Goal: Task Accomplishment & Management: Use online tool/utility

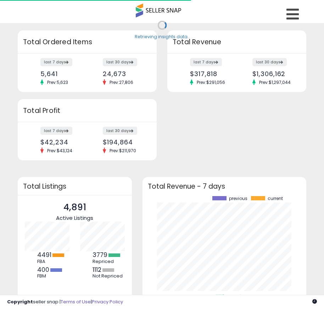
scroll to position [99, 150]
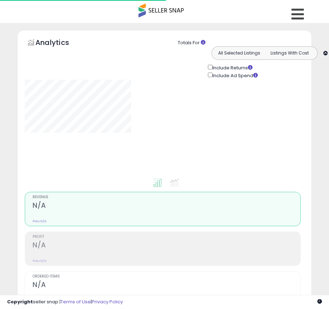
type input "**********"
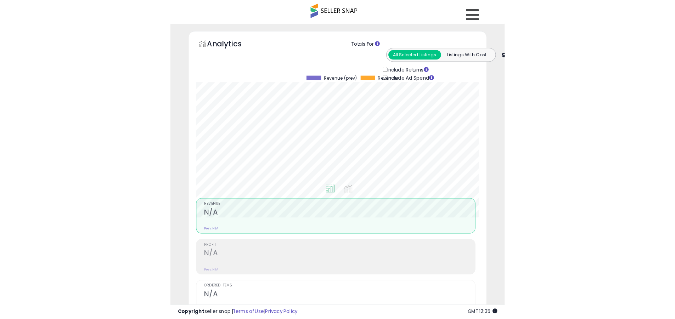
scroll to position [145, 371]
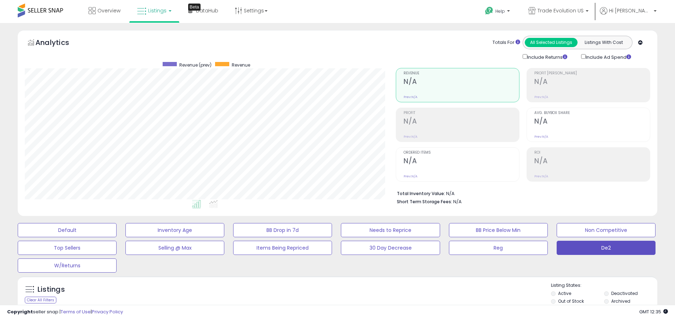
click at [329, 293] on label "Deactivated" at bounding box center [624, 294] width 27 height 6
click at [329, 301] on label "Archived" at bounding box center [620, 301] width 19 height 6
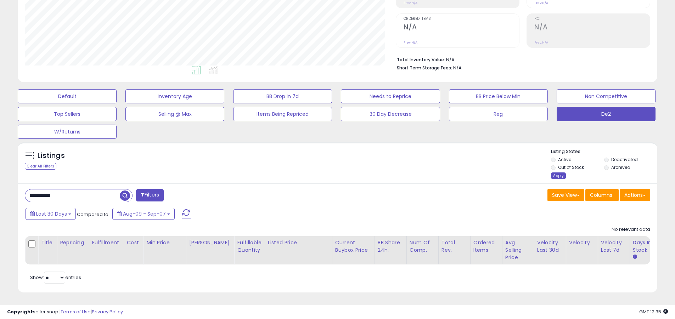
click at [329, 173] on div "Apply" at bounding box center [558, 176] width 15 height 7
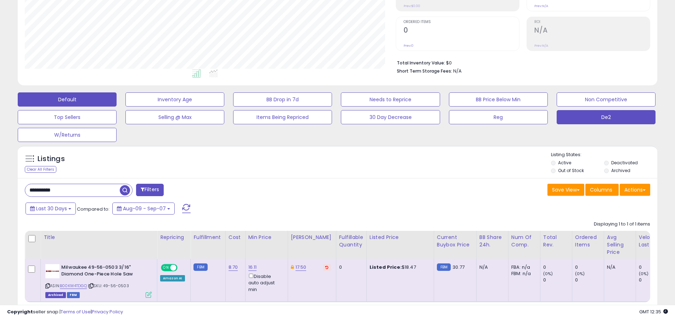
click at [67, 99] on button "Default" at bounding box center [67, 99] width 99 height 14
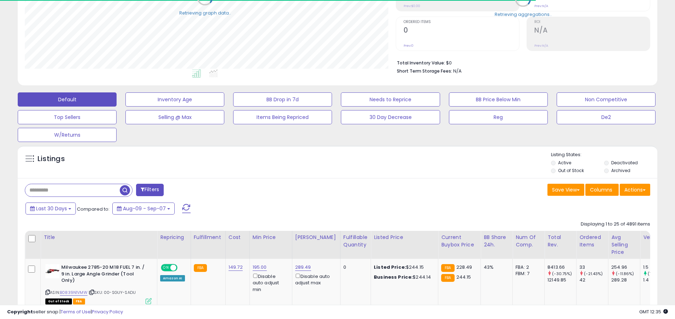
scroll to position [354186, 353960]
click at [185, 204] on span at bounding box center [186, 208] width 9 height 9
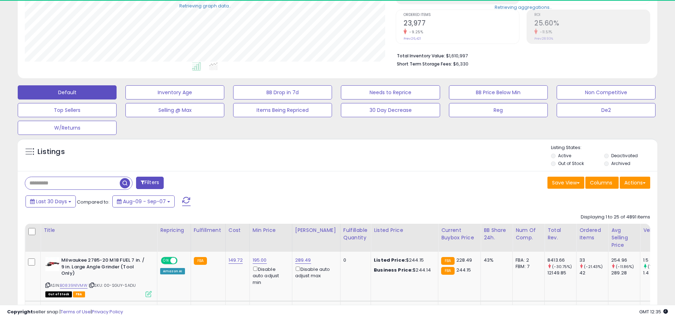
scroll to position [145, 371]
click at [72, 183] on input "text" at bounding box center [72, 183] width 95 height 12
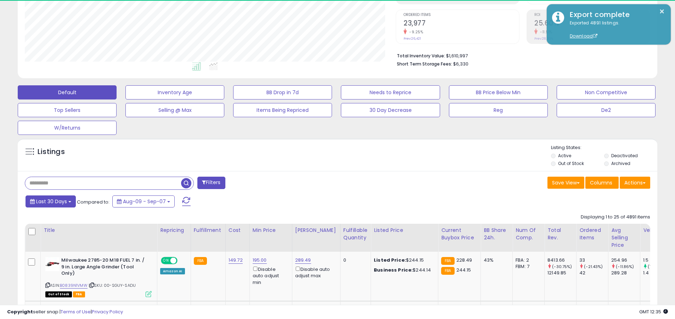
click at [50, 201] on span "Last 30 Days" at bounding box center [51, 201] width 31 height 7
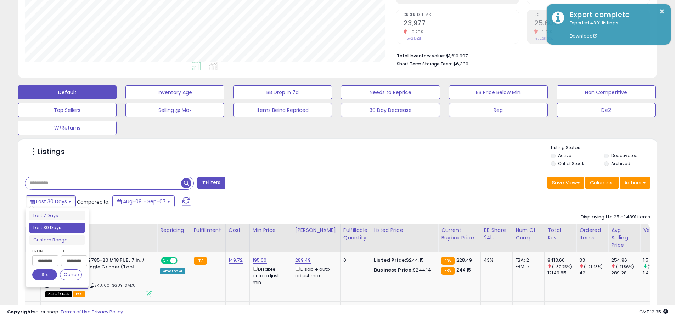
click at [57, 228] on li "Last 30 Days" at bounding box center [57, 228] width 57 height 10
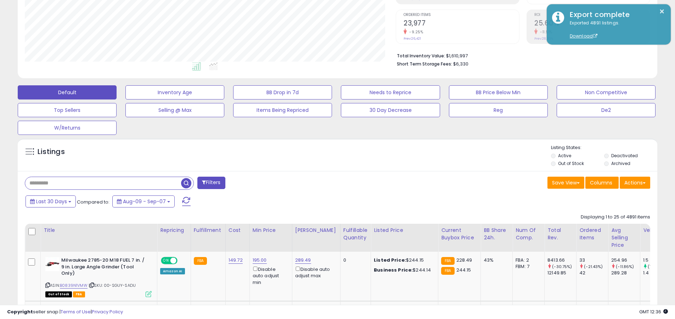
click at [103, 183] on input "text" at bounding box center [103, 183] width 156 height 12
click at [187, 182] on span "button" at bounding box center [186, 183] width 10 height 10
click at [329, 182] on button "Actions" at bounding box center [635, 183] width 30 height 12
click at [0, 0] on link "Export All Columns" at bounding box center [0, 0] width 0 height 0
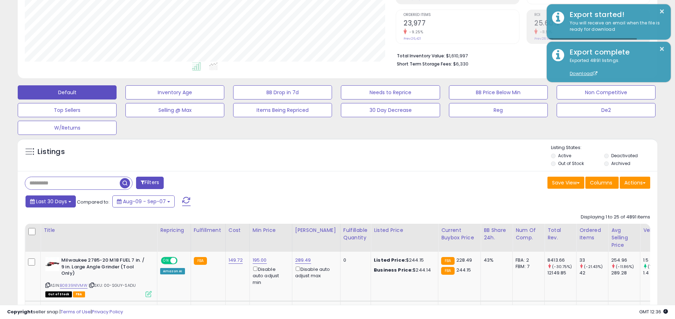
click at [50, 201] on span "Last 30 Days" at bounding box center [51, 201] width 31 height 7
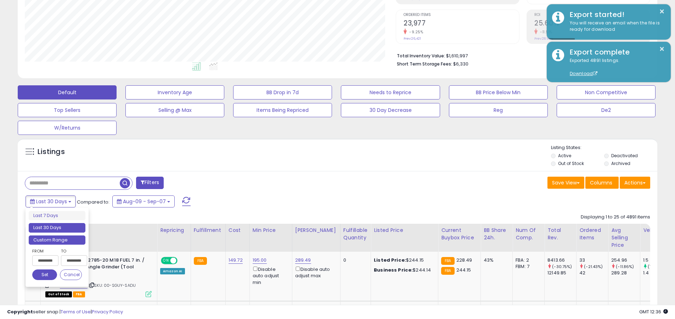
click at [57, 240] on li "Custom Range" at bounding box center [57, 241] width 57 height 10
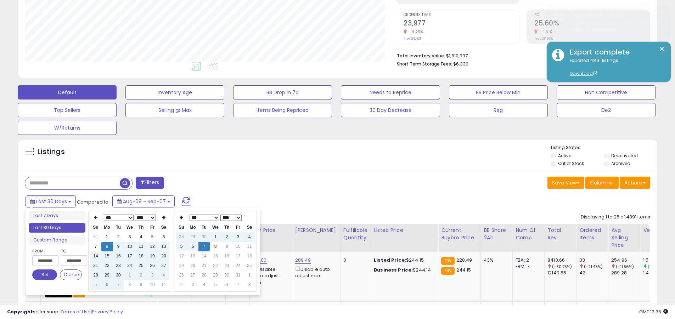
click at [45, 261] on input "**********" at bounding box center [45, 260] width 26 height 11
type input "**********"
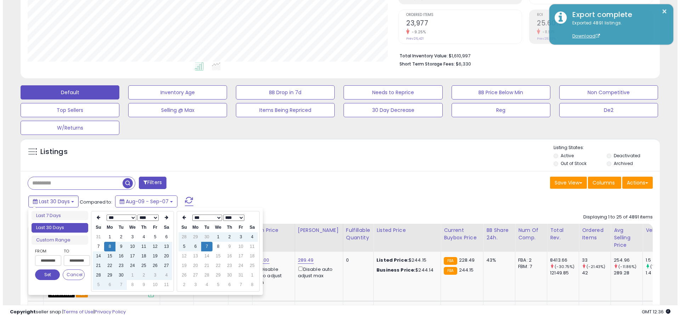
scroll to position [0, 0]
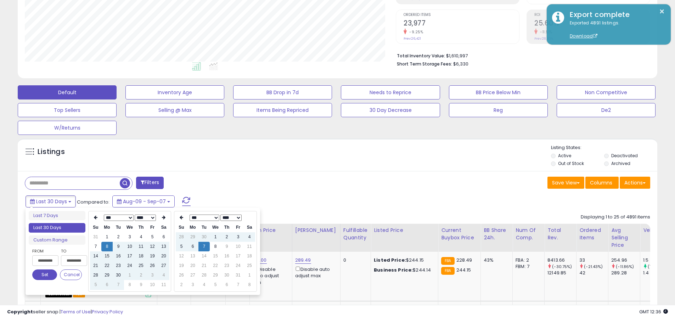
click at [45, 275] on button "Set" at bounding box center [44, 275] width 25 height 11
click at [72, 183] on input "text" at bounding box center [72, 183] width 95 height 12
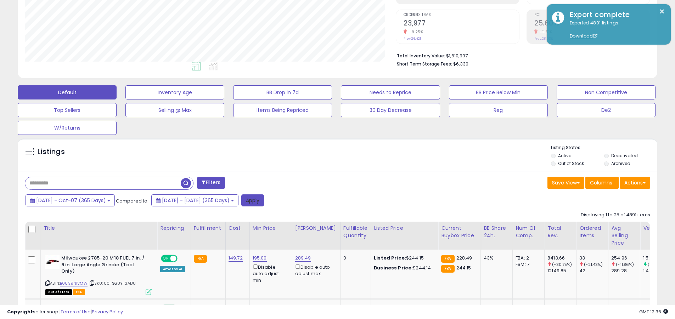
click at [264, 200] on button "Apply" at bounding box center [252, 201] width 23 height 12
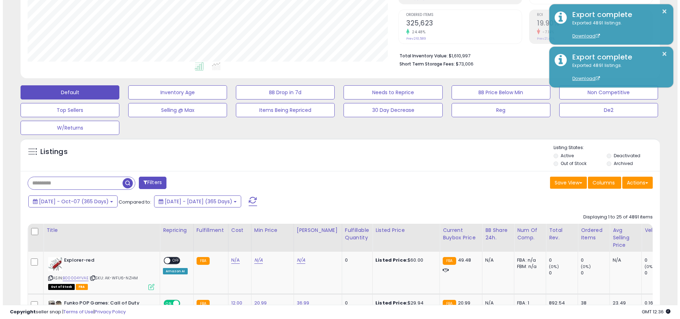
scroll to position [145, 371]
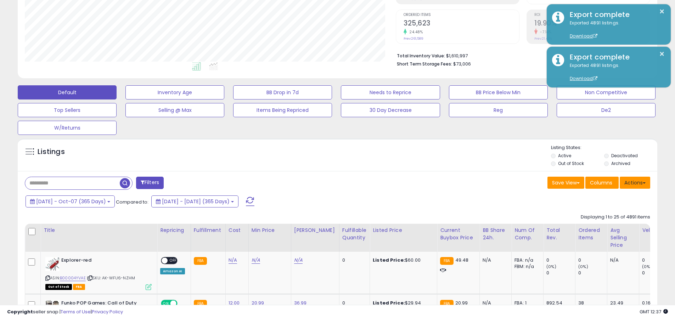
click at [329, 182] on button "Actions" at bounding box center [635, 183] width 30 height 12
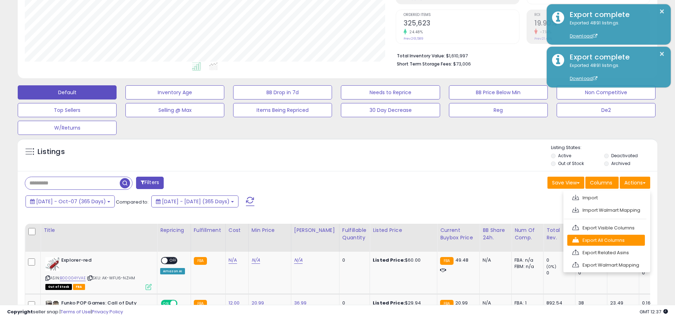
click at [329, 240] on link "Export All Columns" at bounding box center [606, 240] width 78 height 11
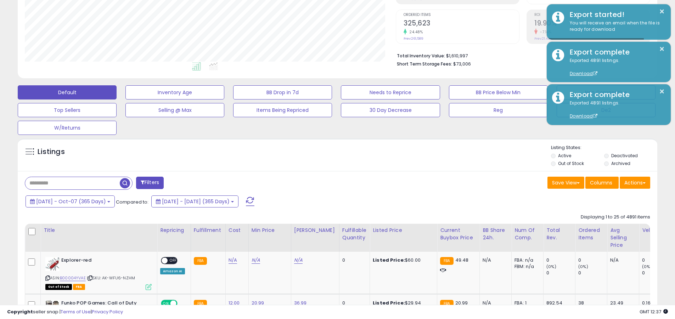
click at [329, 11] on button "×" at bounding box center [662, 11] width 6 height 9
click at [72, 183] on input "text" at bounding box center [72, 183] width 95 height 12
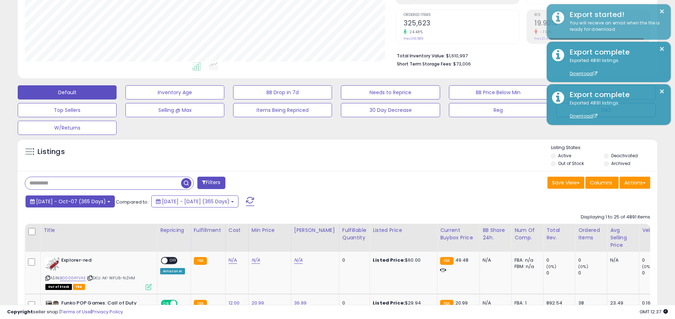
click at [77, 201] on span "[DATE] - Oct-07 (365 Days)" at bounding box center [71, 201] width 70 height 7
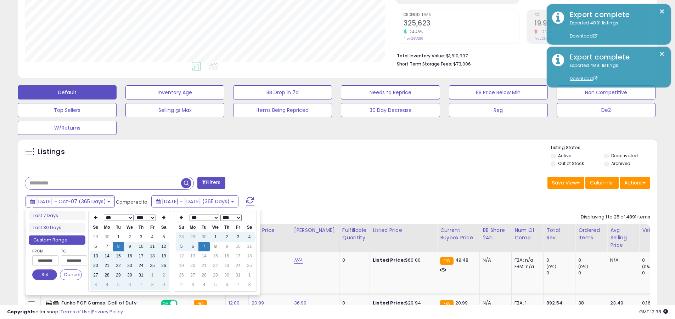
click at [45, 261] on input "**********" at bounding box center [45, 260] width 26 height 11
type input "**********"
click at [45, 275] on button "Set" at bounding box center [44, 275] width 25 height 11
click at [103, 183] on input "text" at bounding box center [103, 183] width 156 height 12
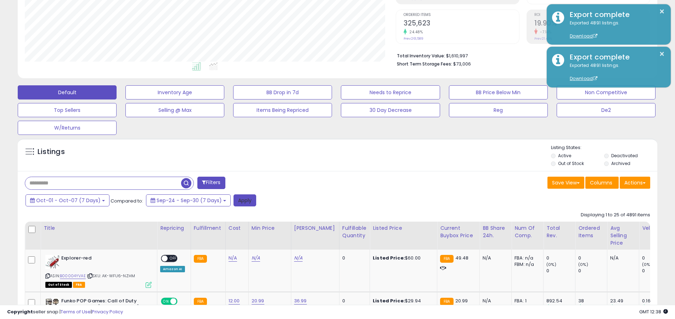
click at [240, 200] on button "Apply" at bounding box center [245, 201] width 23 height 12
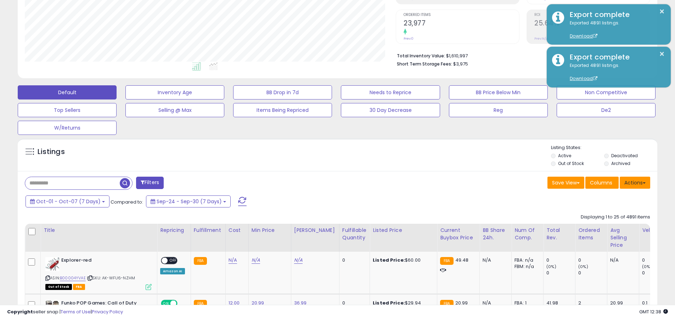
click at [329, 182] on button "Actions" at bounding box center [635, 183] width 30 height 12
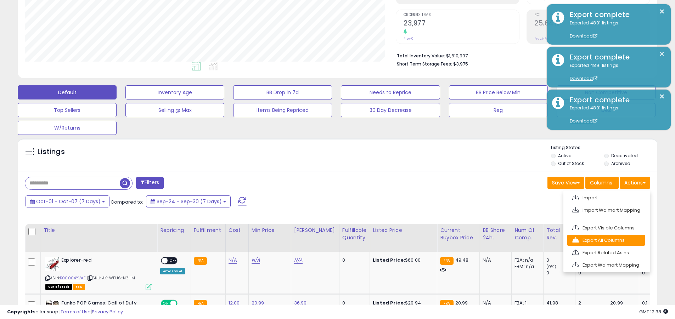
click at [329, 240] on link "Export All Columns" at bounding box center [606, 240] width 78 height 11
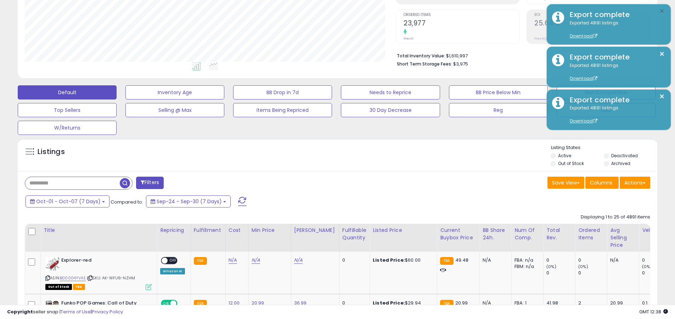
click at [329, 11] on button "×" at bounding box center [662, 11] width 6 height 9
click at [72, 183] on input "text" at bounding box center [72, 183] width 95 height 12
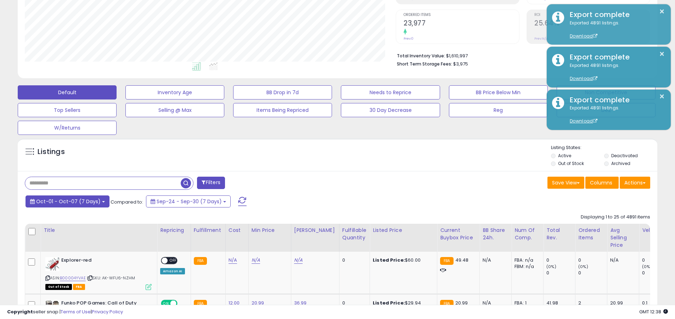
click at [66, 201] on span "Oct-01 - Oct-07 (7 Days)" at bounding box center [68, 201] width 64 height 7
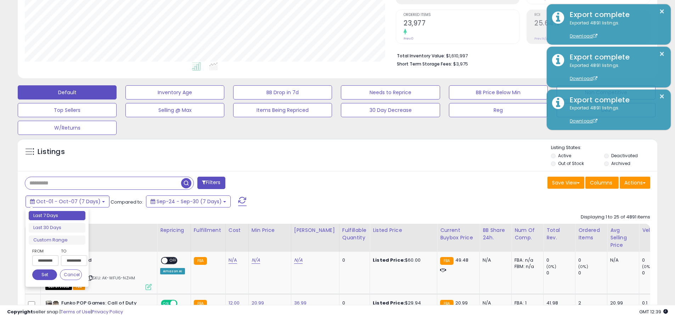
click at [45, 261] on input "**********" at bounding box center [45, 260] width 26 height 11
type input "**********"
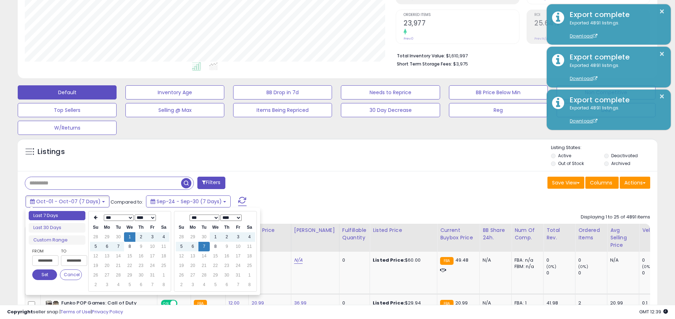
click at [45, 275] on button "Set" at bounding box center [44, 275] width 25 height 11
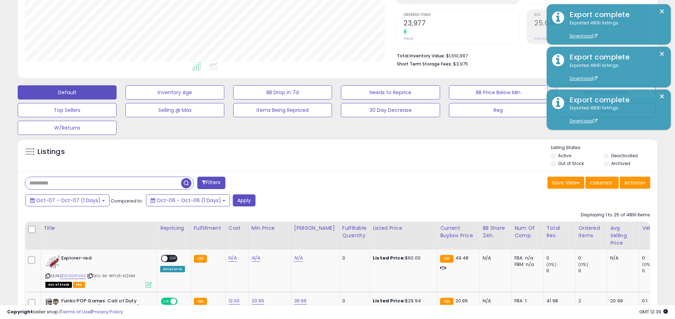
click at [103, 183] on input "text" at bounding box center [103, 183] width 156 height 12
click at [237, 200] on button "Apply" at bounding box center [244, 201] width 23 height 12
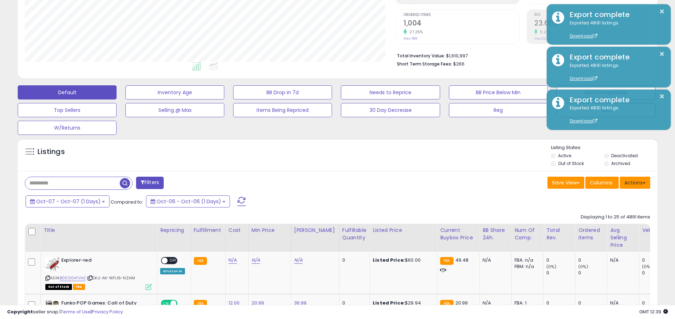
click at [329, 182] on button "Actions" at bounding box center [635, 183] width 30 height 12
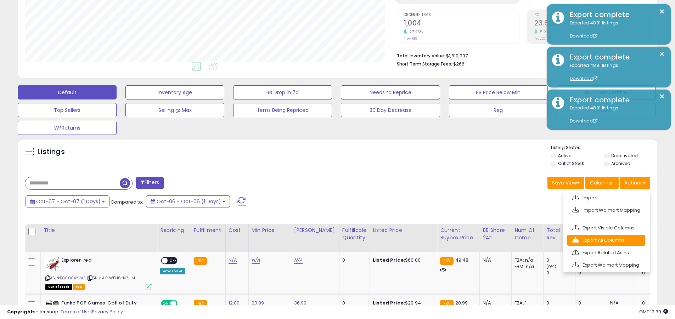
click at [329, 240] on link "Export All Columns" at bounding box center [606, 240] width 78 height 11
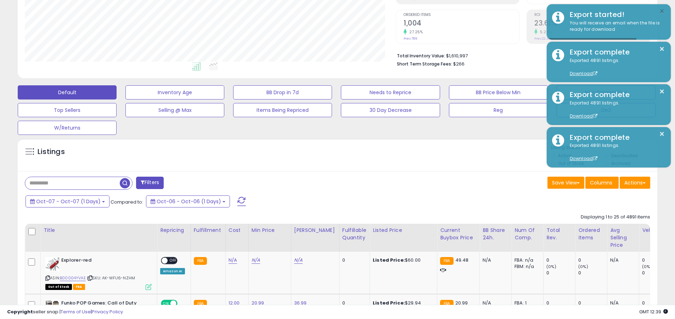
click at [329, 11] on button "×" at bounding box center [662, 11] width 6 height 9
click at [72, 183] on input "text" at bounding box center [72, 183] width 95 height 12
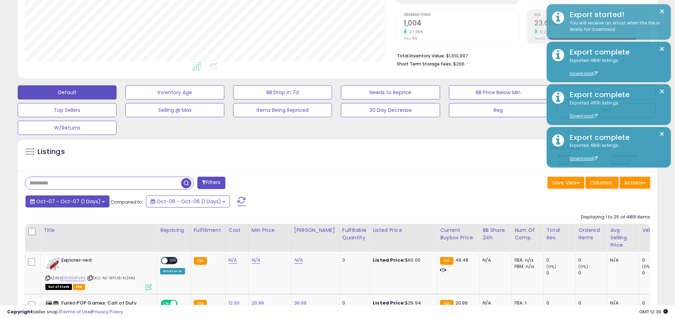
click at [66, 201] on span "Oct-07 - Oct-07 (1 Days)" at bounding box center [68, 201] width 64 height 7
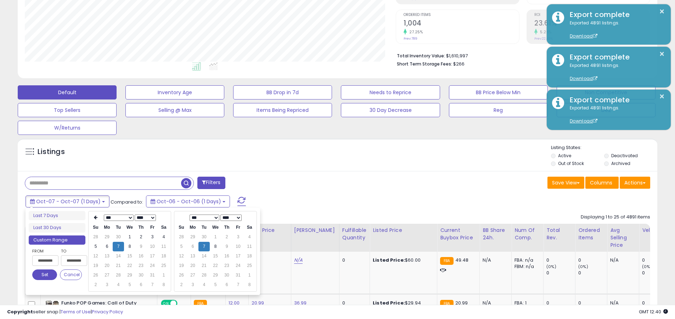
click at [45, 261] on input "**********" at bounding box center [45, 260] width 26 height 11
type input "**********"
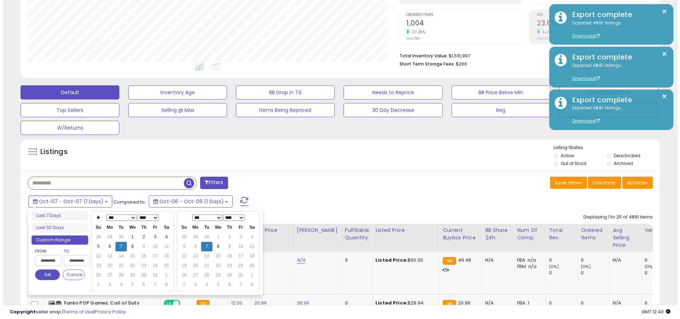
scroll to position [0, 1]
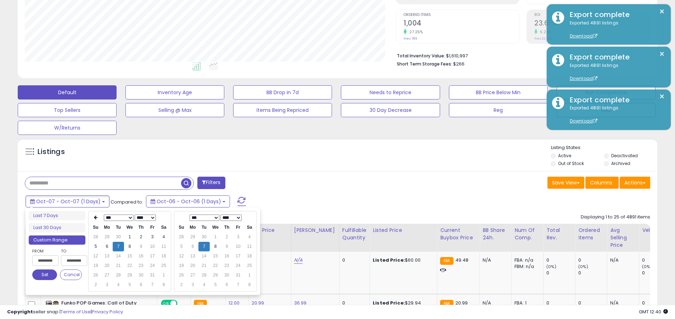
click at [45, 275] on button "Set" at bounding box center [44, 275] width 25 height 11
click at [103, 183] on input "text" at bounding box center [103, 183] width 156 height 12
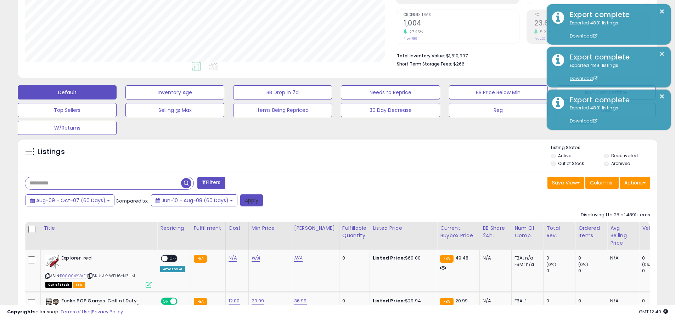
click at [248, 200] on button "Apply" at bounding box center [251, 201] width 23 height 12
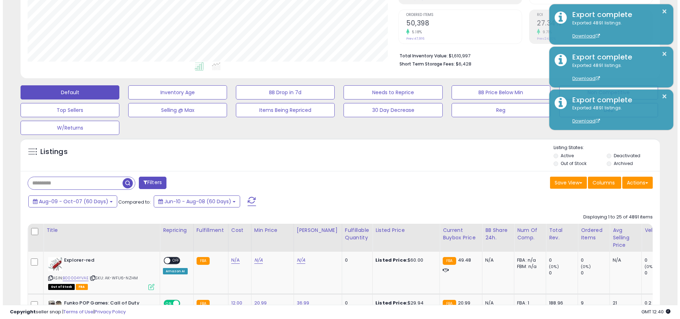
scroll to position [145, 371]
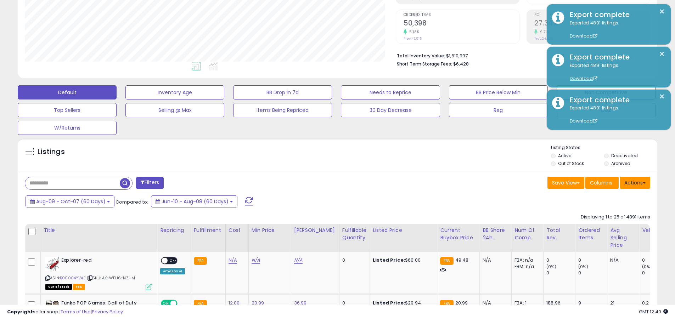
click at [329, 182] on button "Actions" at bounding box center [635, 183] width 30 height 12
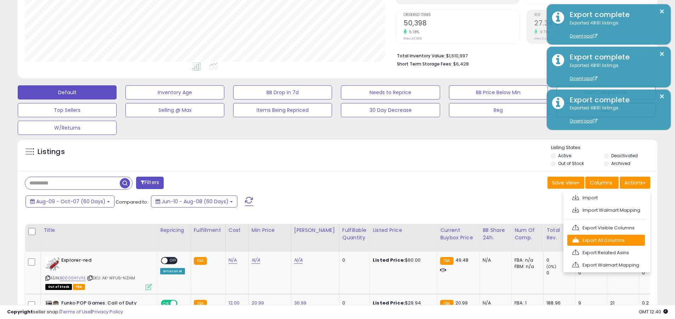
click at [329, 240] on link "Export All Columns" at bounding box center [606, 240] width 78 height 11
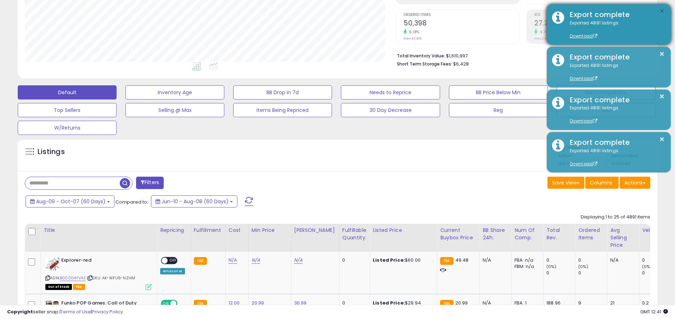
click at [329, 11] on button "×" at bounding box center [662, 11] width 6 height 9
click at [72, 183] on input "text" at bounding box center [72, 183] width 95 height 12
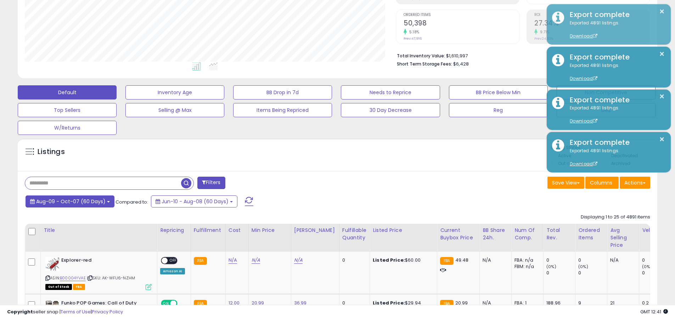
click at [69, 201] on span "Aug-09 - Oct-07 (60 Days)" at bounding box center [70, 201] width 69 height 7
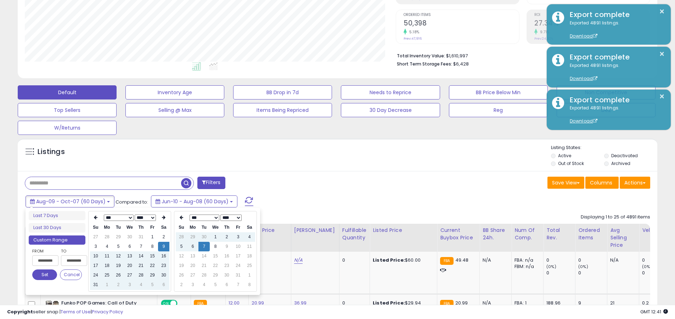
click at [45, 261] on input "**********" at bounding box center [45, 260] width 26 height 11
type input "**********"
click at [45, 275] on button "Set" at bounding box center [44, 275] width 25 height 11
click at [103, 183] on input "text" at bounding box center [103, 183] width 156 height 12
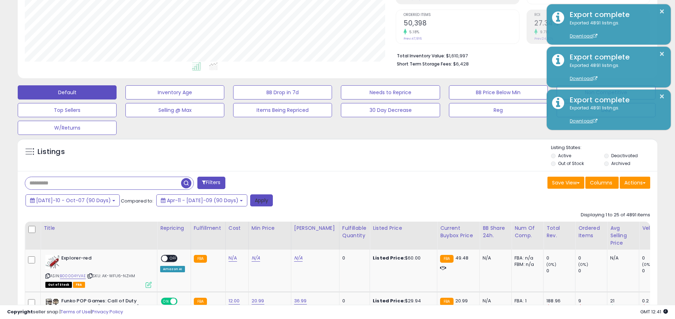
click at [250, 200] on button "Apply" at bounding box center [261, 201] width 23 height 12
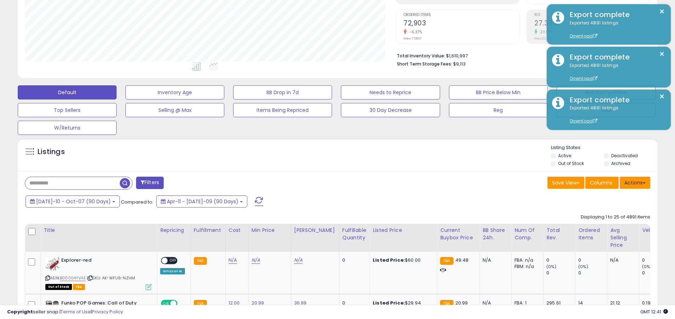
click at [329, 182] on button "Actions" at bounding box center [635, 183] width 30 height 12
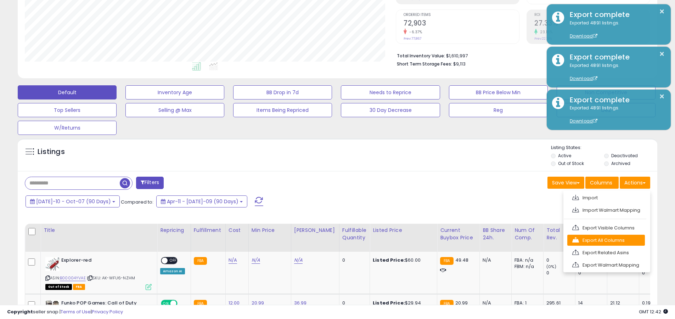
click at [329, 240] on link "Export All Columns" at bounding box center [606, 240] width 78 height 11
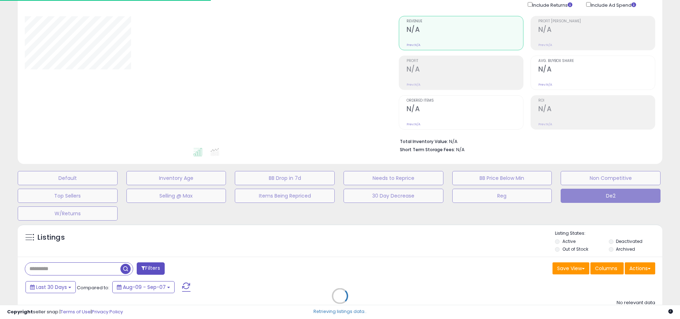
scroll to position [30, 0]
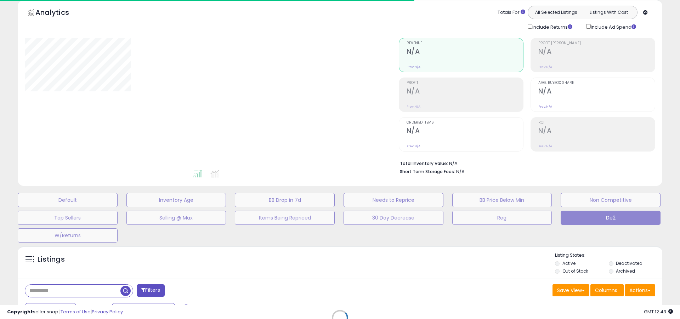
click at [340, 93] on div at bounding box center [207, 103] width 364 height 131
type input "**********"
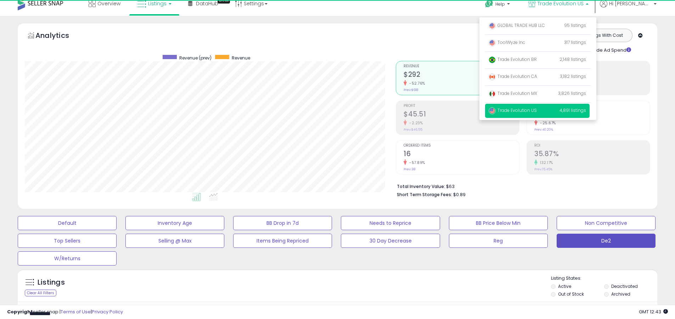
scroll to position [145, 371]
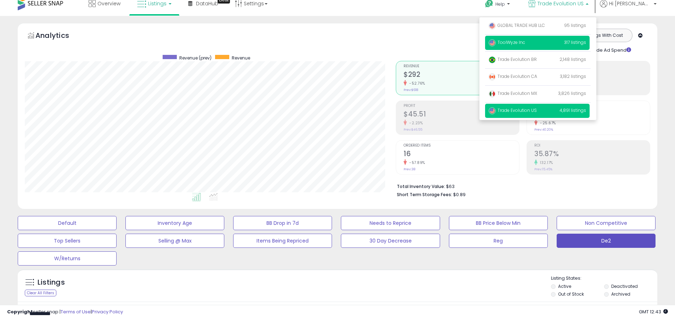
click at [562, 43] on p "ToolWyze Inc 317 listings" at bounding box center [537, 43] width 105 height 14
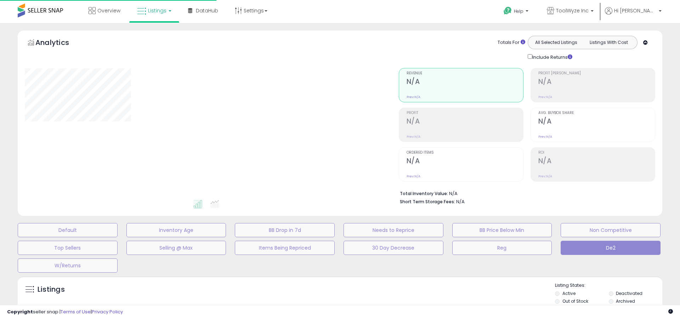
type input "**********"
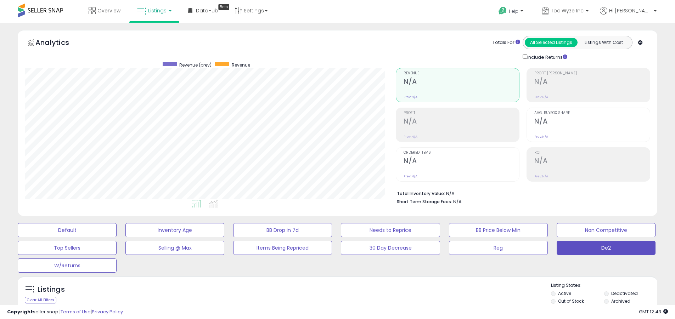
scroll to position [145, 371]
click at [624, 293] on label "Deactivated" at bounding box center [624, 294] width 27 height 6
click at [621, 301] on label "Archived" at bounding box center [620, 301] width 19 height 6
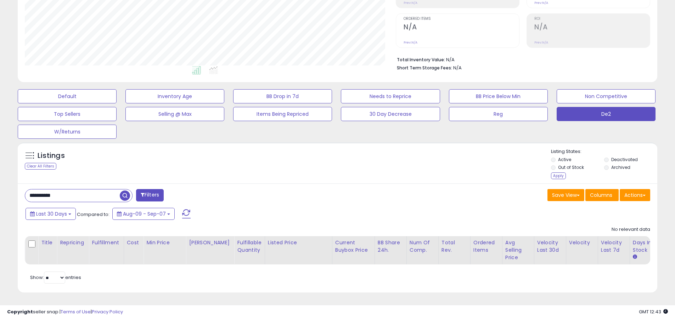
click at [558, 173] on div "Apply" at bounding box center [558, 176] width 15 height 7
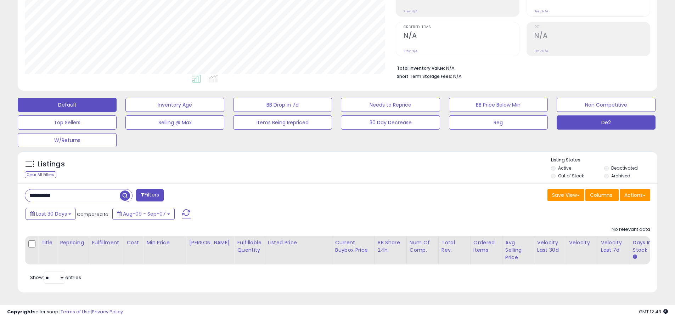
click at [67, 99] on button "Default" at bounding box center [67, 105] width 99 height 14
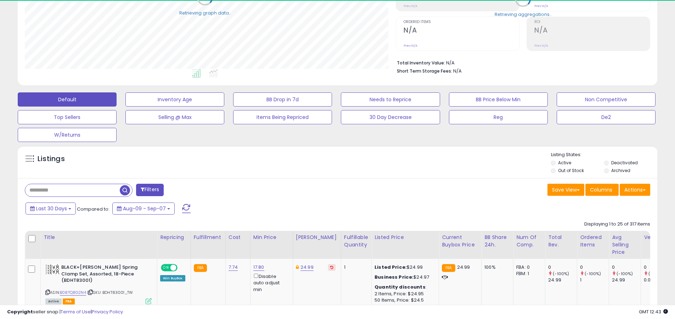
scroll to position [354186, 353960]
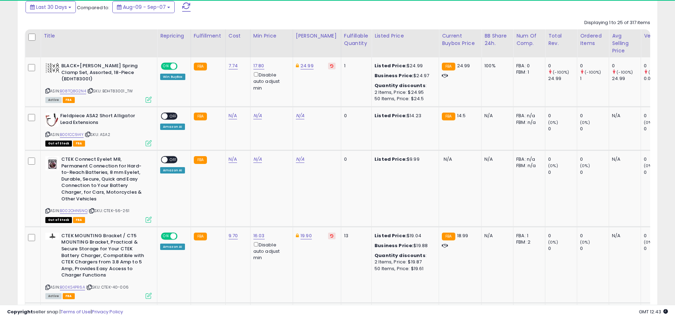
click at [185, 7] on span at bounding box center [186, 6] width 9 height 9
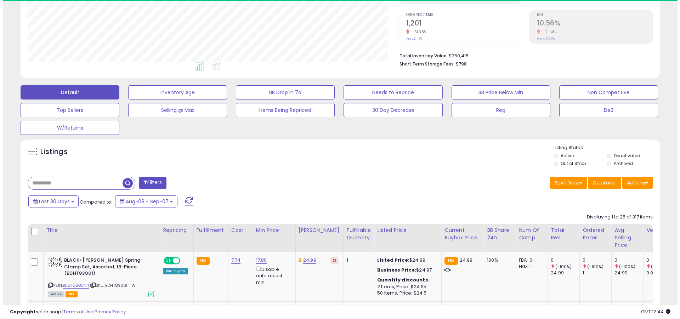
scroll to position [145, 371]
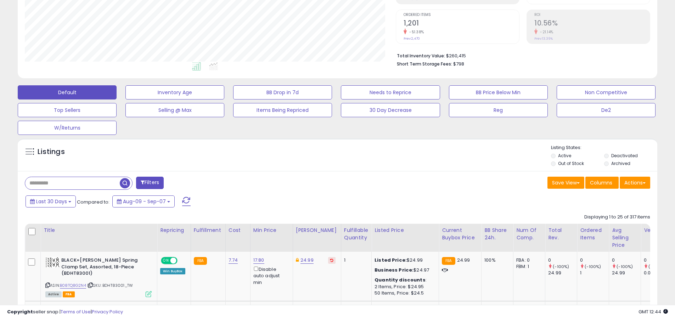
click at [72, 183] on input "text" at bounding box center [72, 183] width 95 height 12
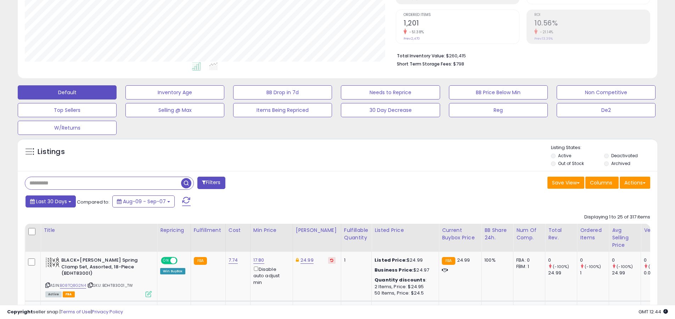
click at [50, 201] on span "Last 30 Days" at bounding box center [51, 201] width 31 height 7
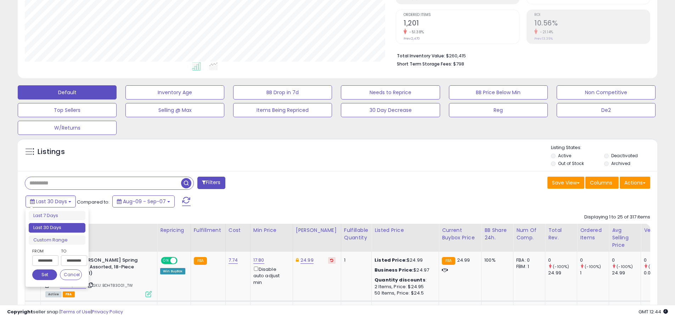
click at [57, 228] on li "Last 30 Days" at bounding box center [57, 228] width 57 height 10
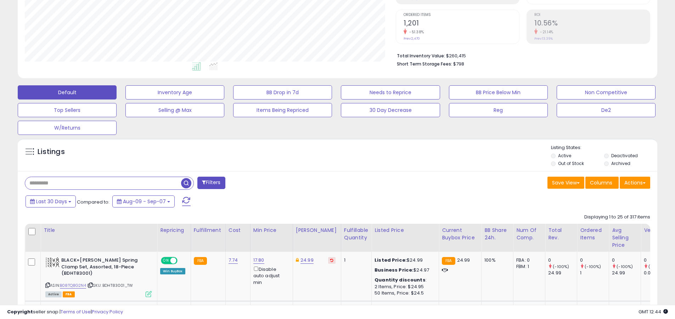
click at [103, 183] on input "text" at bounding box center [103, 183] width 156 height 12
click at [187, 182] on span "button" at bounding box center [186, 183] width 10 height 10
click at [635, 182] on button "Actions" at bounding box center [635, 183] width 30 height 12
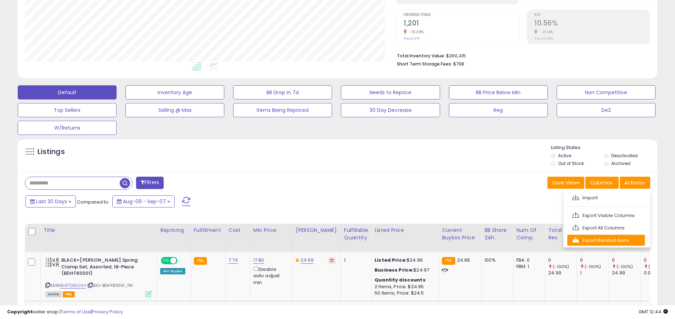
click at [606, 240] on link "Export Related Asins" at bounding box center [606, 240] width 78 height 11
